Goal: Task Accomplishment & Management: Use online tool/utility

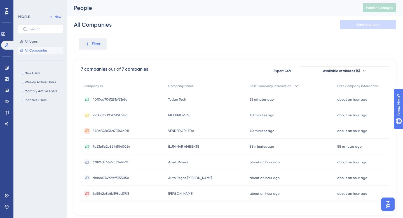
click at [196, 32] on div "All Companies Save Segment" at bounding box center [235, 25] width 323 height 18
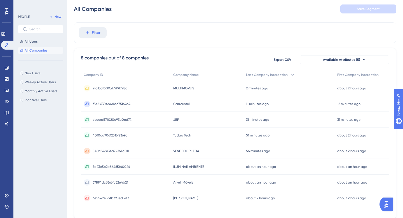
scroll to position [33, 0]
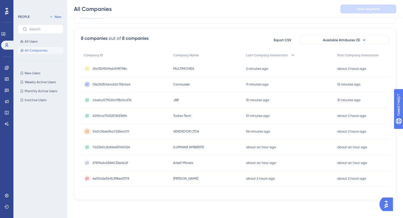
click at [126, 100] on span "cbeba57f020c93b0cd74" at bounding box center [112, 100] width 39 height 4
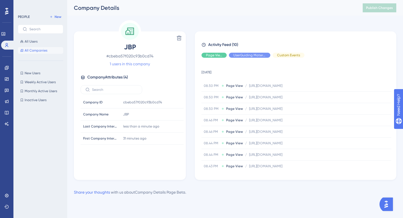
click at [124, 65] on link "1 users in this company" at bounding box center [130, 63] width 40 height 7
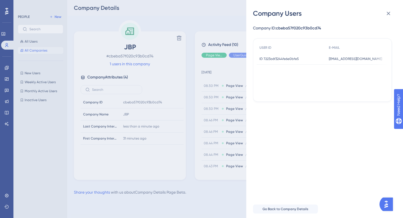
click at [333, 60] on span "jbpdobrasil@gmail.com" at bounding box center [355, 59] width 53 height 4
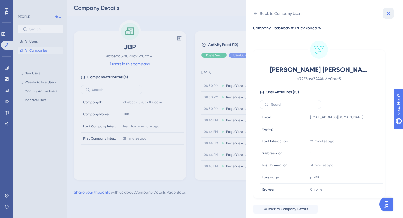
click at [389, 12] on icon at bounding box center [388, 13] width 7 height 7
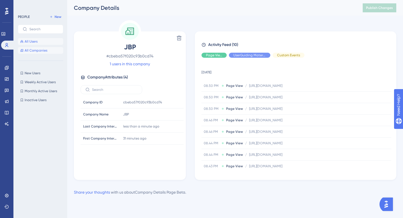
click at [41, 43] on button "All Users" at bounding box center [40, 41] width 45 height 7
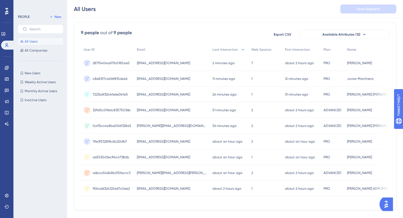
scroll to position [40, 0]
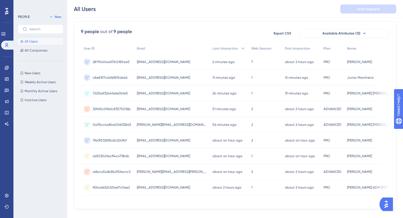
click at [165, 62] on span "sac01.homeoffice@multimoveis.com" at bounding box center [163, 62] width 53 height 4
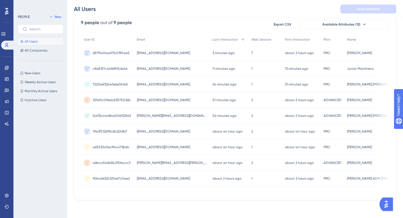
scroll to position [51, 0]
click at [156, 113] on span "anderson@loopia.com.br" at bounding box center [172, 115] width 70 height 4
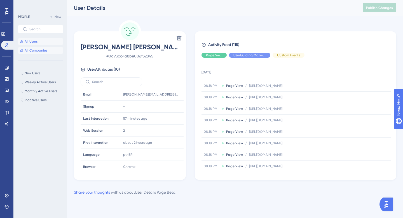
click at [38, 52] on span "All Companies" at bounding box center [36, 50] width 23 height 4
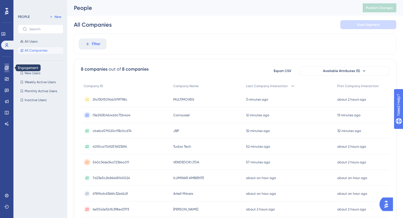
click at [4, 69] on icon at bounding box center [6, 68] width 4 height 4
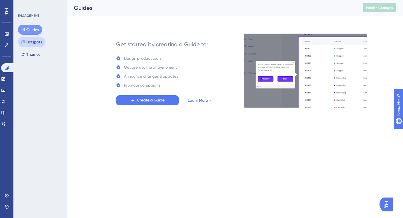
click at [36, 44] on button "Hotspots" at bounding box center [31, 42] width 27 height 10
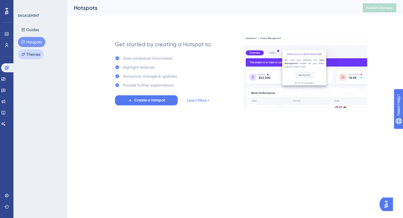
click at [35, 54] on button "Themes" at bounding box center [31, 54] width 26 height 10
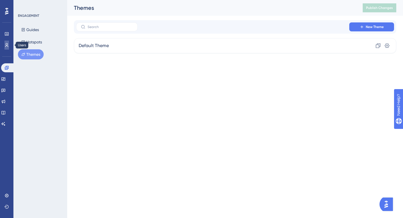
click at [6, 46] on icon at bounding box center [6, 45] width 4 height 4
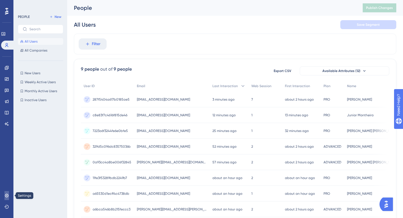
click at [5, 194] on icon at bounding box center [7, 196] width 4 height 4
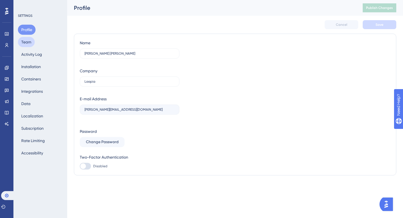
click at [30, 41] on button "Team" at bounding box center [26, 42] width 17 height 10
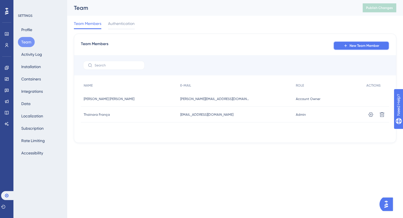
click at [352, 47] on span "New Team Member" at bounding box center [365, 45] width 30 height 4
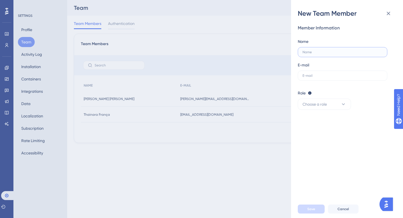
click at [324, 52] on input "text" at bounding box center [343, 52] width 80 height 4
type input "Samuel Andrade"
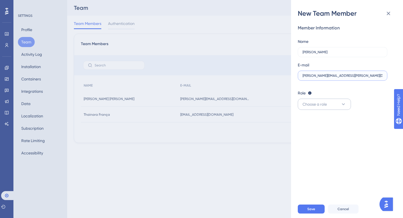
type input "samuel.andrade@loopia.com.br"
click at [328, 107] on button "Choose a role" at bounding box center [324, 104] width 53 height 11
click at [313, 122] on span "Admin" at bounding box center [311, 121] width 11 height 7
click at [311, 209] on span "Save" at bounding box center [312, 209] width 8 height 4
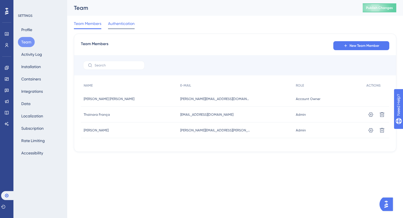
click at [127, 25] on span "Authentication" at bounding box center [121, 23] width 27 height 7
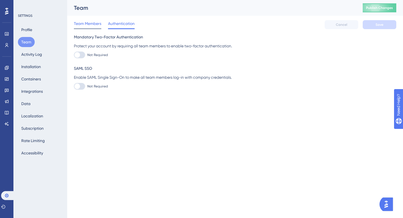
click at [96, 25] on span "Team Members" at bounding box center [87, 23] width 27 height 7
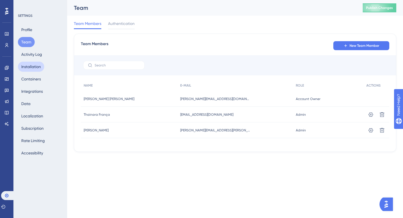
click at [34, 67] on button "Installation" at bounding box center [31, 67] width 26 height 10
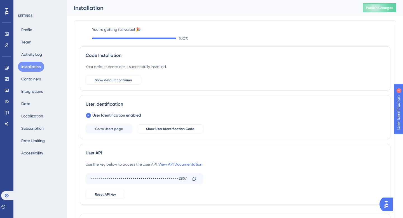
click at [73, 89] on div "Performance Users Engagement Widgets Feedback Product Updates Knowledge Base AI…" at bounding box center [235, 141] width 336 height 282
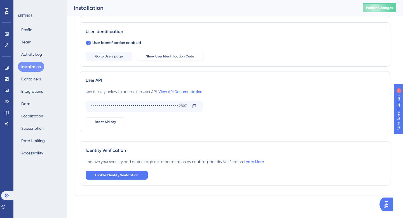
scroll to position [77, 0]
click at [187, 91] on link "View API Documentation" at bounding box center [181, 91] width 44 height 4
click at [39, 80] on button "Containers" at bounding box center [31, 79] width 26 height 10
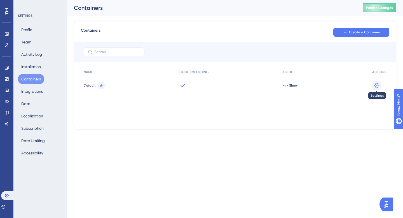
click at [378, 85] on icon at bounding box center [377, 86] width 6 height 6
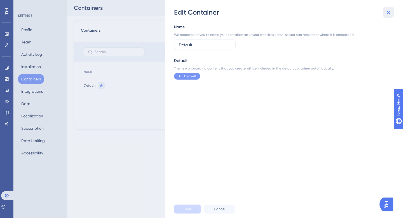
click at [389, 12] on icon at bounding box center [389, 13] width 4 height 4
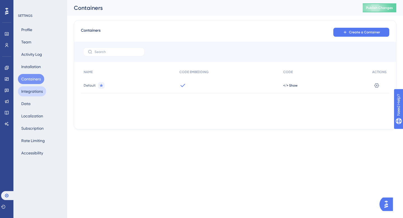
click at [37, 90] on button "Integrations" at bounding box center [32, 91] width 28 height 10
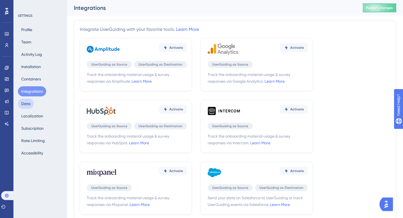
click at [28, 104] on button "Data" at bounding box center [26, 104] width 16 height 10
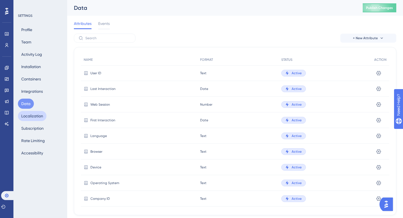
click at [33, 113] on button "Localization" at bounding box center [32, 116] width 29 height 10
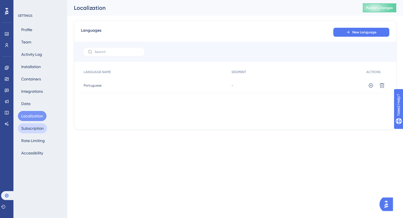
click at [34, 126] on button "Subscription" at bounding box center [32, 128] width 29 height 10
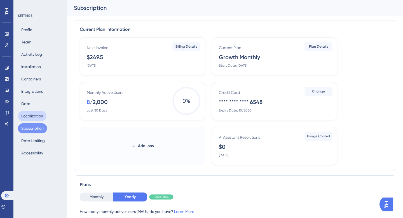
click at [29, 114] on button "Localization" at bounding box center [32, 116] width 29 height 10
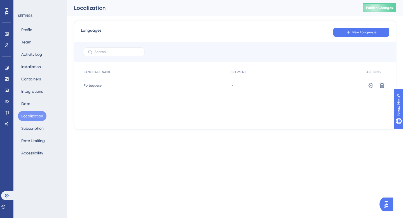
click at [8, 117] on div "Engagement Widgets Feedback Product Updates Knowledge Base AI Assistant" at bounding box center [6, 95] width 4 height 65
click at [6, 111] on icon at bounding box center [6, 112] width 4 height 4
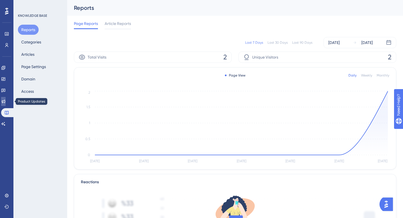
click at [6, 100] on icon at bounding box center [3, 101] width 4 height 4
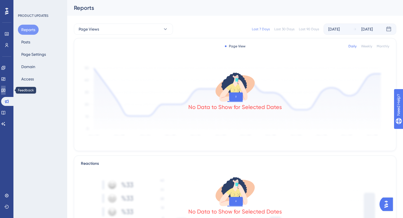
click at [5, 90] on icon at bounding box center [3, 91] width 4 height 4
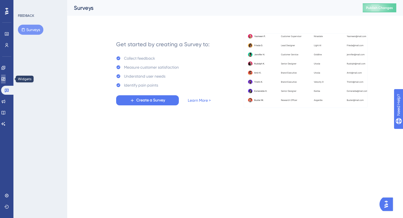
click at [6, 81] on link at bounding box center [3, 79] width 4 height 9
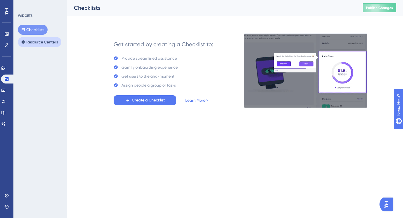
click at [32, 45] on button "Resource Centers" at bounding box center [39, 42] width 43 height 10
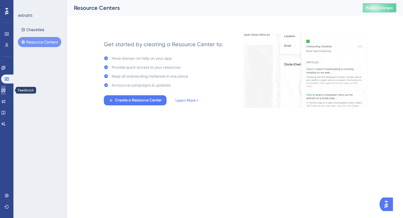
click at [4, 89] on link at bounding box center [3, 90] width 4 height 9
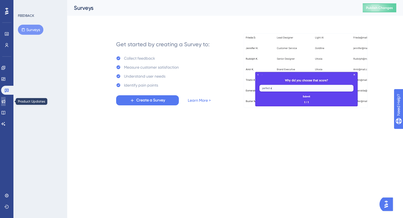
click at [5, 101] on icon at bounding box center [3, 101] width 4 height 4
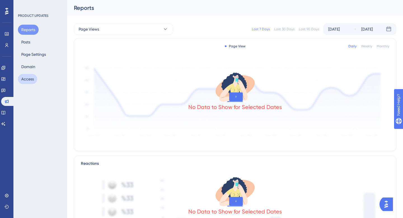
click at [28, 76] on button "Access" at bounding box center [27, 79] width 19 height 10
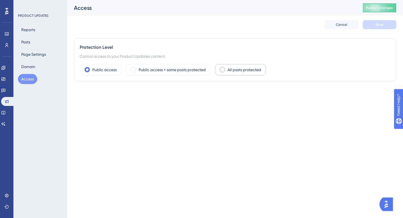
click at [224, 71] on span at bounding box center [222, 69] width 5 height 5
click at [227, 68] on input "radio" at bounding box center [227, 68] width 0 height 0
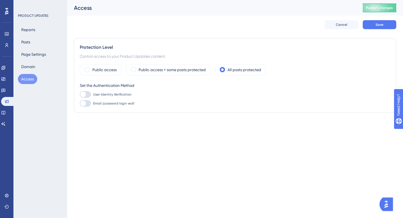
click at [92, 93] on label "User Identity Verification" at bounding box center [106, 94] width 52 height 7
click at [80, 94] on input "User Identity Verification" at bounding box center [80, 94] width 0 height 0
checkbox input "false"
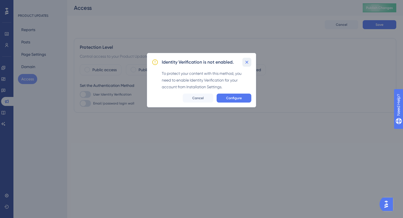
click at [246, 63] on icon at bounding box center [247, 62] width 6 height 6
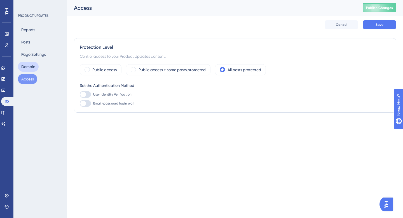
click at [31, 68] on button "Domain" at bounding box center [28, 67] width 21 height 10
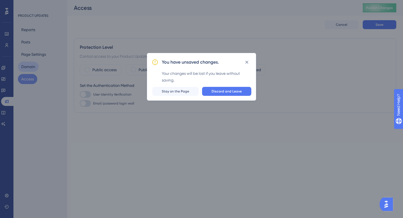
click at [31, 54] on div "You have unsaved changes. Your changes will be lost if you leave without saving…" at bounding box center [201, 109] width 403 height 218
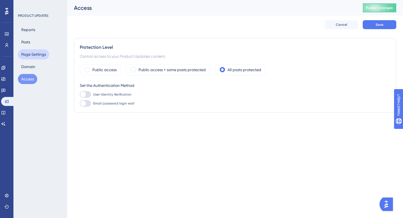
click at [37, 53] on button "Page Settings" at bounding box center [33, 54] width 31 height 10
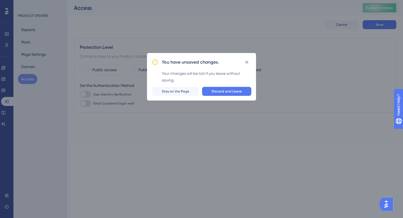
click at [31, 39] on div "You have unsaved changes. Your changes will be lost if you leave without saving…" at bounding box center [201, 109] width 403 height 218
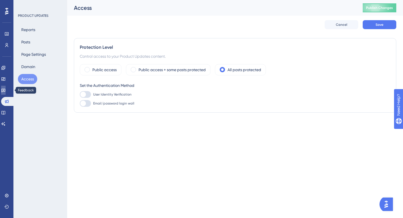
click at [5, 89] on icon at bounding box center [3, 91] width 4 height 4
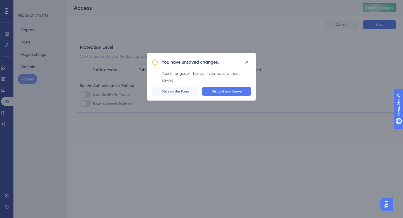
click at [227, 86] on div "You have unsaved changes. Your changes will be lost if you leave without saving…" at bounding box center [201, 77] width 109 height 48
click at [227, 93] on span "Discard and Leave" at bounding box center [227, 91] width 30 height 4
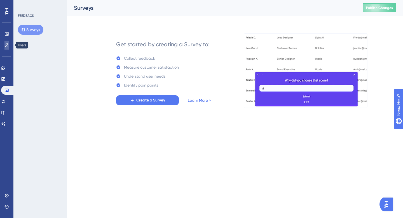
click at [5, 46] on icon at bounding box center [6, 45] width 4 height 4
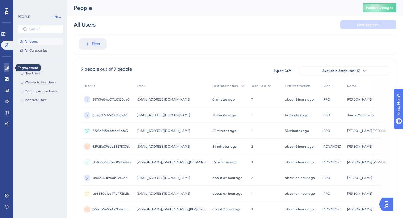
click at [5, 69] on icon at bounding box center [6, 68] width 4 height 4
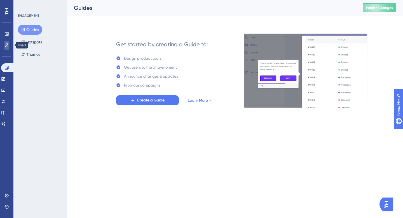
click at [6, 44] on icon at bounding box center [6, 45] width 4 height 4
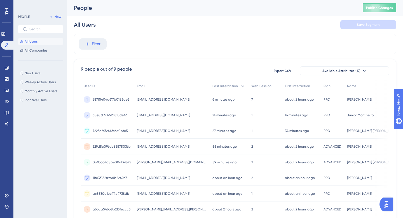
click at [140, 42] on div "Filter" at bounding box center [235, 44] width 323 height 21
click at [33, 50] on span "All Companies" at bounding box center [36, 50] width 23 height 4
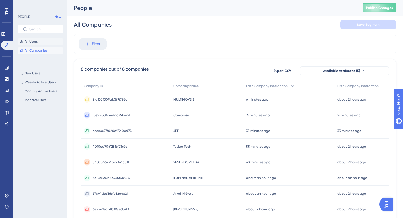
click at [37, 41] on span "All Users" at bounding box center [31, 41] width 13 height 4
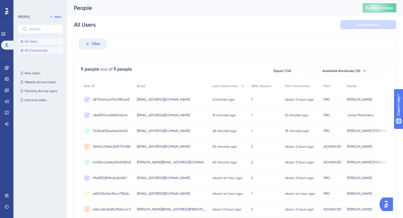
click at [37, 47] on button "All Companies" at bounding box center [40, 50] width 45 height 7
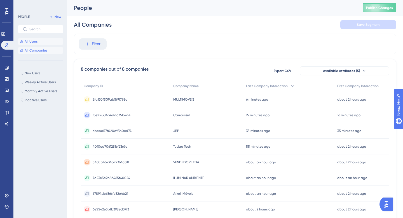
click at [47, 39] on button "All Users" at bounding box center [40, 41] width 45 height 7
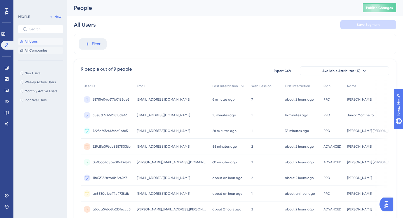
click at [44, 50] on span "All Companies" at bounding box center [36, 50] width 23 height 4
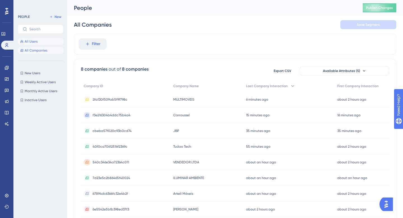
click at [44, 43] on button "All Users" at bounding box center [40, 41] width 45 height 7
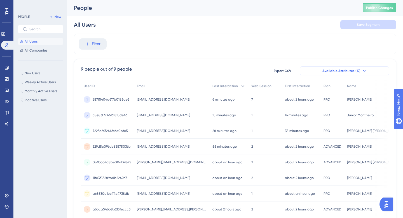
click at [368, 69] on button "Available Attributes (12)" at bounding box center [345, 70] width 90 height 9
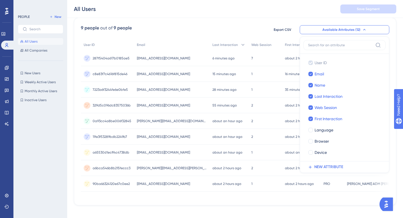
click at [376, 20] on div "9 people out of 9 people Export CSV Available Attributes (12) User ID User ID E…" at bounding box center [235, 112] width 323 height 188
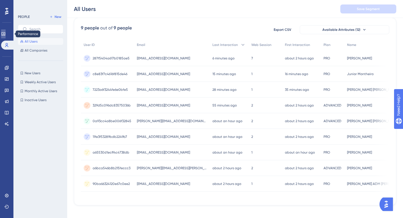
click at [6, 32] on icon at bounding box center [3, 34] width 4 height 4
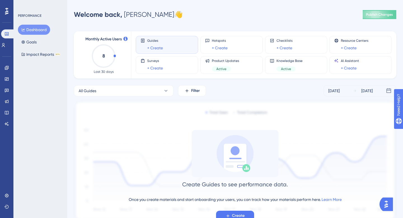
click at [8, 8] on div at bounding box center [6, 11] width 9 height 9
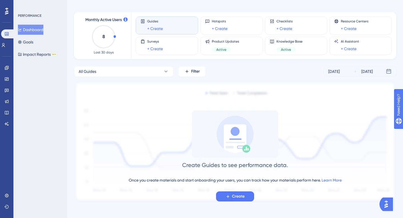
scroll to position [22, 0]
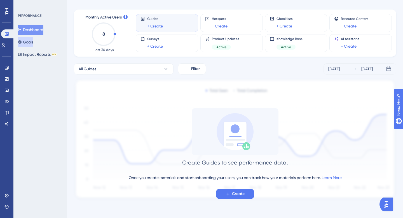
click at [33, 45] on button "Goals" at bounding box center [25, 42] width 15 height 10
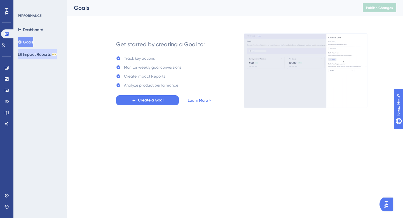
click at [41, 55] on button "Impact Reports BETA" at bounding box center [37, 54] width 39 height 10
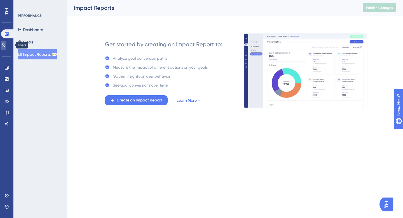
click at [6, 44] on link at bounding box center [3, 45] width 4 height 9
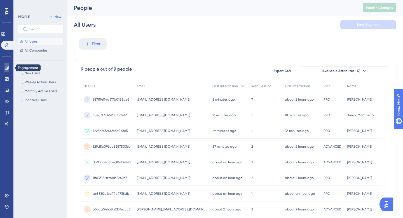
click at [6, 69] on icon at bounding box center [6, 68] width 4 height 4
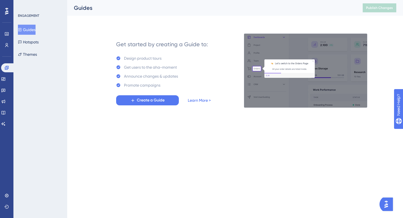
click at [196, 99] on link "Learn More >" at bounding box center [199, 100] width 23 height 7
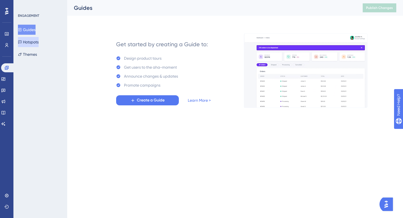
click at [27, 43] on button "Hotspots" at bounding box center [28, 42] width 21 height 10
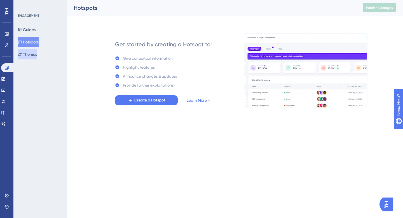
click at [26, 54] on button "Themes" at bounding box center [27, 54] width 19 height 10
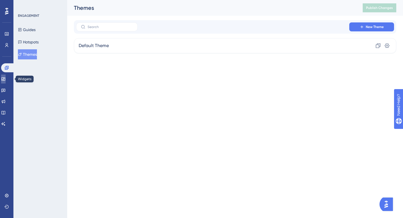
click at [5, 75] on link at bounding box center [3, 79] width 4 height 9
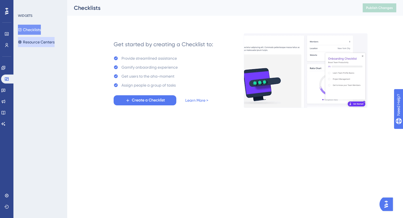
click at [29, 42] on button "Resource Centers" at bounding box center [36, 42] width 37 height 10
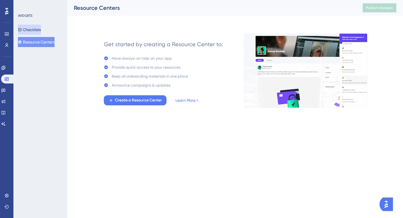
click at [27, 31] on button "Checklists" at bounding box center [29, 30] width 23 height 10
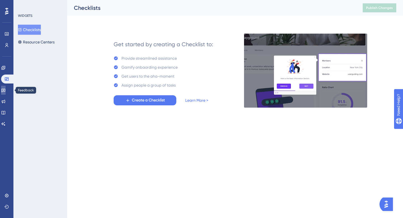
click at [4, 89] on icon at bounding box center [3, 90] width 4 height 4
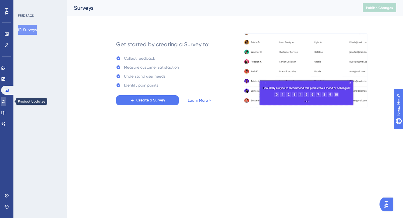
click at [5, 100] on icon at bounding box center [3, 101] width 4 height 4
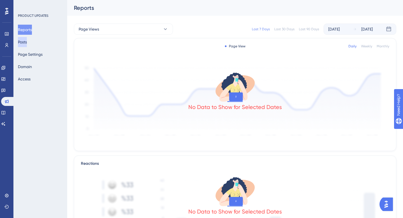
click at [26, 40] on button "Posts" at bounding box center [22, 42] width 9 height 10
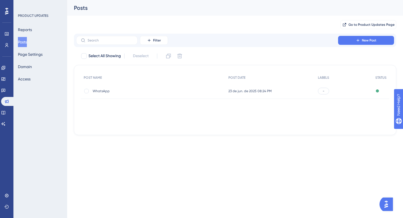
click at [96, 90] on span "WhatsApp" at bounding box center [138, 91] width 90 height 4
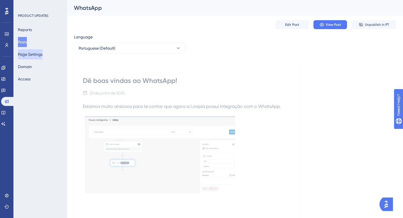
click at [34, 56] on button "Page Settings" at bounding box center [30, 54] width 25 height 10
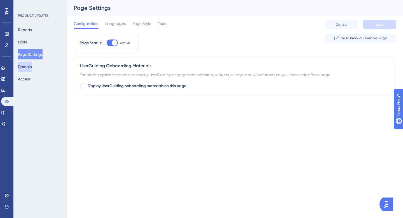
click at [28, 67] on button "Domain" at bounding box center [25, 67] width 14 height 10
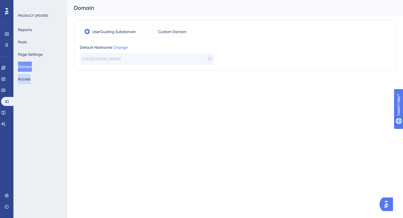
click at [28, 79] on button "Access" at bounding box center [24, 79] width 13 height 10
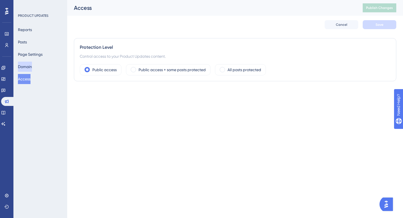
click at [29, 66] on button "Domain" at bounding box center [25, 67] width 14 height 10
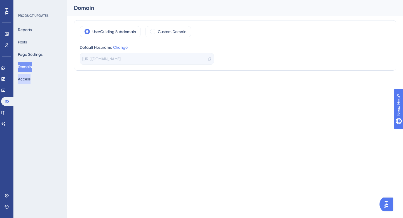
click at [28, 77] on button "Access" at bounding box center [24, 79] width 13 height 10
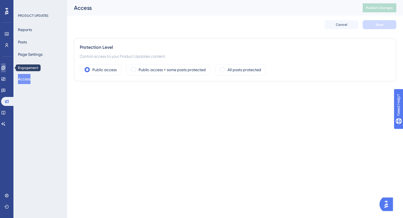
click at [6, 69] on icon at bounding box center [3, 68] width 4 height 4
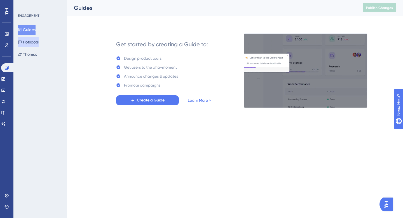
click at [36, 43] on button "Hotspots" at bounding box center [28, 42] width 21 height 10
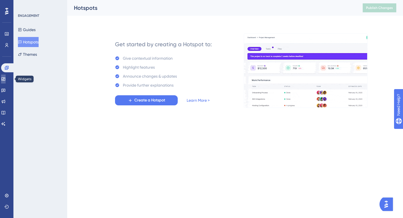
click at [6, 80] on icon at bounding box center [3, 79] width 4 height 4
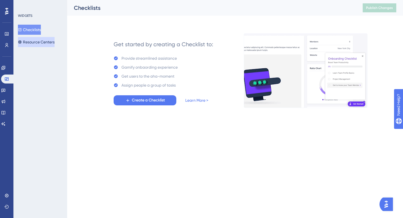
click at [33, 43] on button "Resource Centers" at bounding box center [36, 42] width 37 height 10
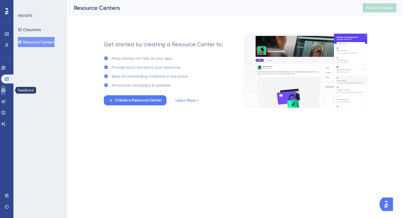
click at [6, 92] on icon at bounding box center [3, 90] width 4 height 4
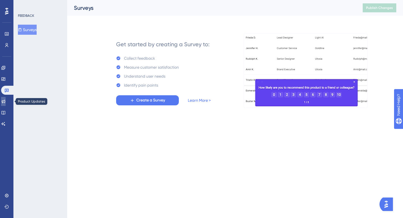
click at [6, 105] on link at bounding box center [3, 101] width 4 height 9
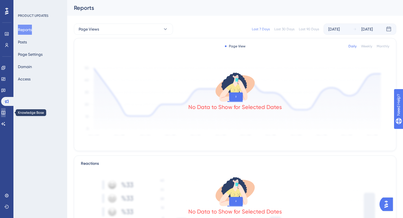
click at [6, 114] on icon at bounding box center [3, 112] width 4 height 4
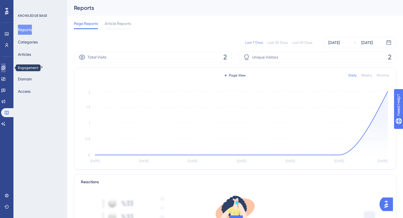
click at [5, 65] on link at bounding box center [3, 67] width 4 height 9
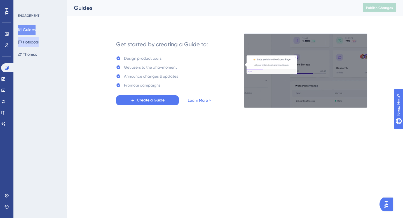
click at [36, 42] on button "Hotspots" at bounding box center [28, 42] width 21 height 10
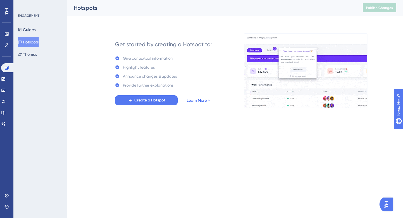
click at [199, 102] on link "Learn More >" at bounding box center [198, 100] width 23 height 7
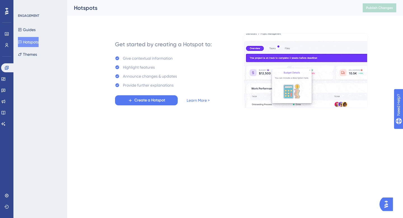
click at [391, 204] on img "Open AI Assistant Launcher" at bounding box center [386, 204] width 10 height 10
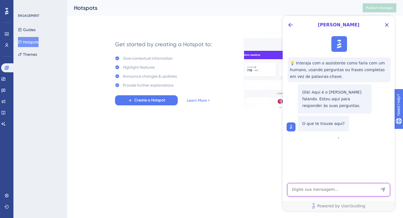
click at [331, 190] on textarea "AI Assistant Text Input" at bounding box center [338, 189] width 103 height 13
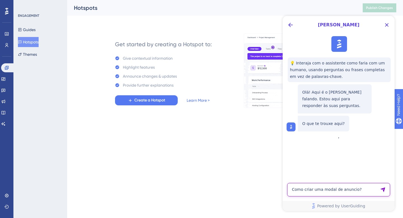
type textarea "Como criar uma modal de anuncio?"
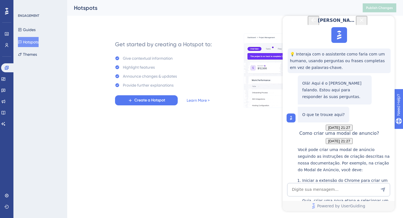
scroll to position [132, 0]
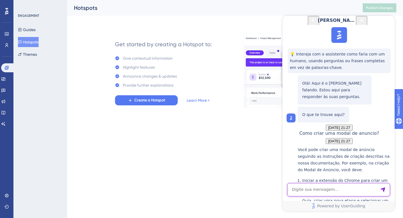
click at [314, 192] on textarea "AI Assistant Text Input" at bounding box center [338, 189] width 103 height 13
paste textarea "Targeting not matched Targeting configurations not matching with the current UR…"
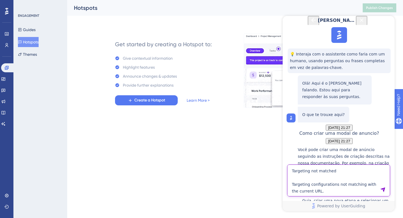
type textarea "Targeting not matched Targeting configurations not matching with the current UR…"
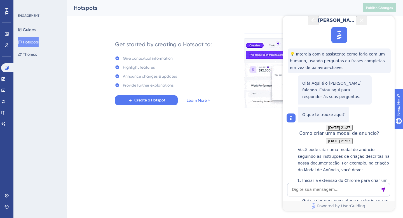
scroll to position [348, 0]
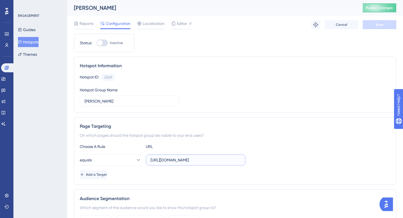
scroll to position [0, 21]
drag, startPoint x: 218, startPoint y: 160, endPoint x: 297, endPoint y: 160, distance: 79.0
click at [297, 160] on div "equals https://app.loopia.com.br/app/inicio?_ug_troubleshoot=true" at bounding box center [235, 159] width 311 height 11
click at [288, 162] on div "equals https://app.loopia.com.br/app/inicio" at bounding box center [235, 159] width 311 height 11
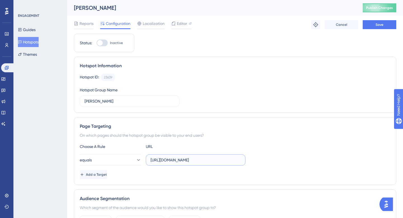
drag, startPoint x: 208, startPoint y: 161, endPoint x: 295, endPoint y: 157, distance: 86.6
click at [293, 158] on div "equals https://app.loopia.com.br/app/inicio" at bounding box center [235, 159] width 311 height 11
click at [297, 156] on div "equals https://app.loopia.com.br/app/" at bounding box center [235, 159] width 311 height 11
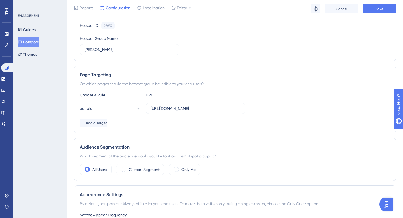
scroll to position [54, 0]
click at [224, 110] on input "https://app.loopia.com.br/app/" at bounding box center [196, 108] width 90 height 6
type input "https://app.loopia.com.br/app/inicio"
click at [224, 88] on div "Page Targeting On which pages should the hotspot group be visible to your end u…" at bounding box center [235, 99] width 323 height 68
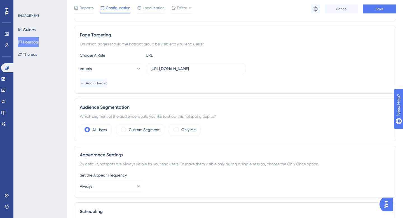
scroll to position [96, 0]
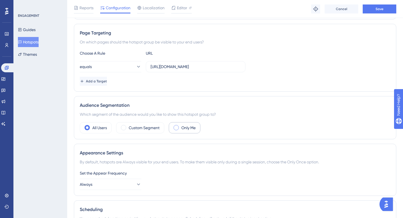
click at [189, 129] on label "Only Me" at bounding box center [188, 127] width 14 height 7
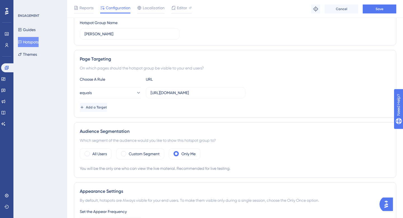
scroll to position [0, 0]
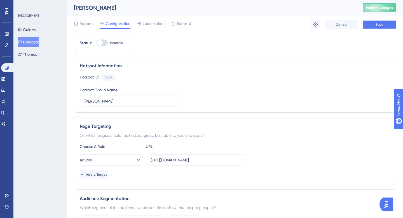
click at [377, 24] on span "Save" at bounding box center [380, 24] width 8 height 4
click at [157, 20] on span "Localization" at bounding box center [154, 23] width 22 height 7
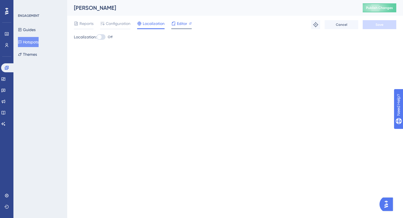
click at [177, 23] on span "Editor" at bounding box center [182, 23] width 10 height 7
